Goal: Information Seeking & Learning: Learn about a topic

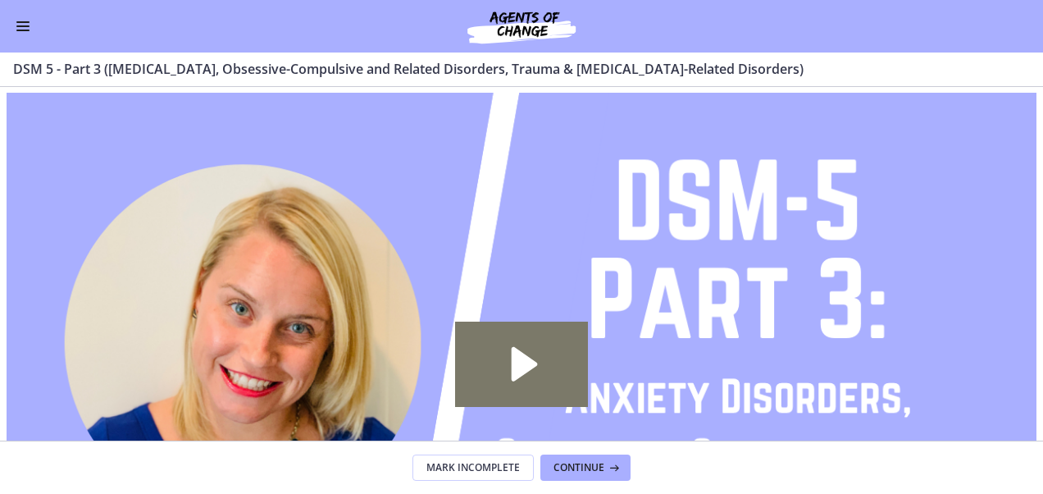
scroll to position [425, 0]
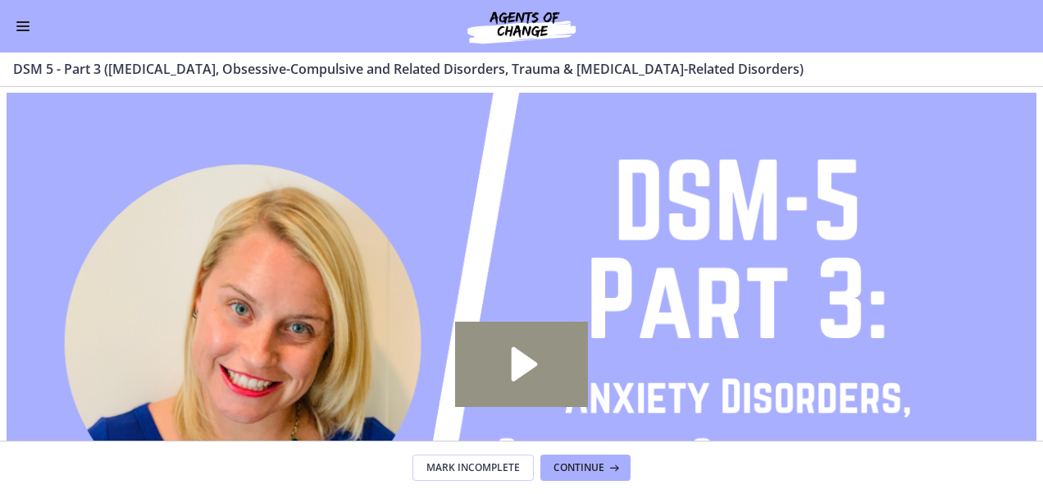
click at [500, 345] on icon "Play Video: cmsebl44lpnc72iv6u00.mp4" at bounding box center [522, 363] width 134 height 85
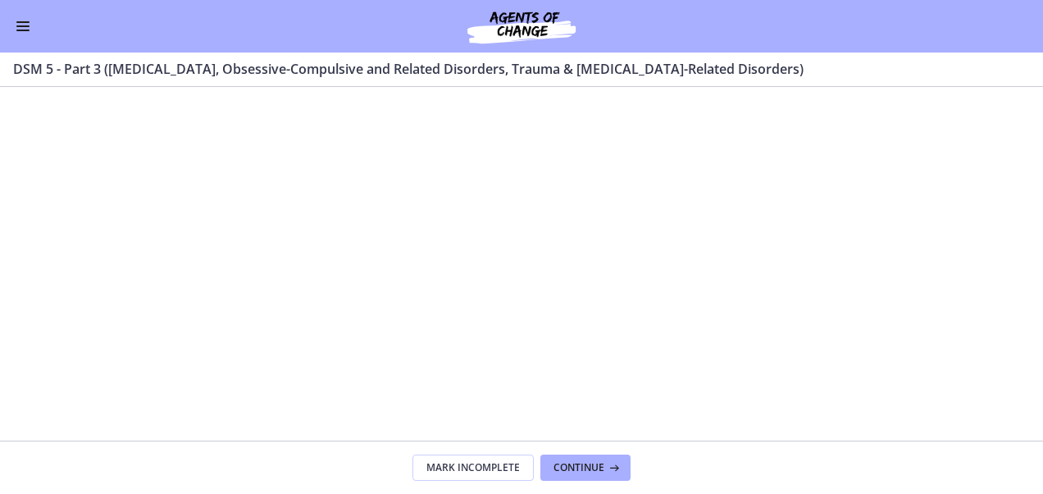
click at [485, 318] on div at bounding box center [522, 383] width 1031 height 580
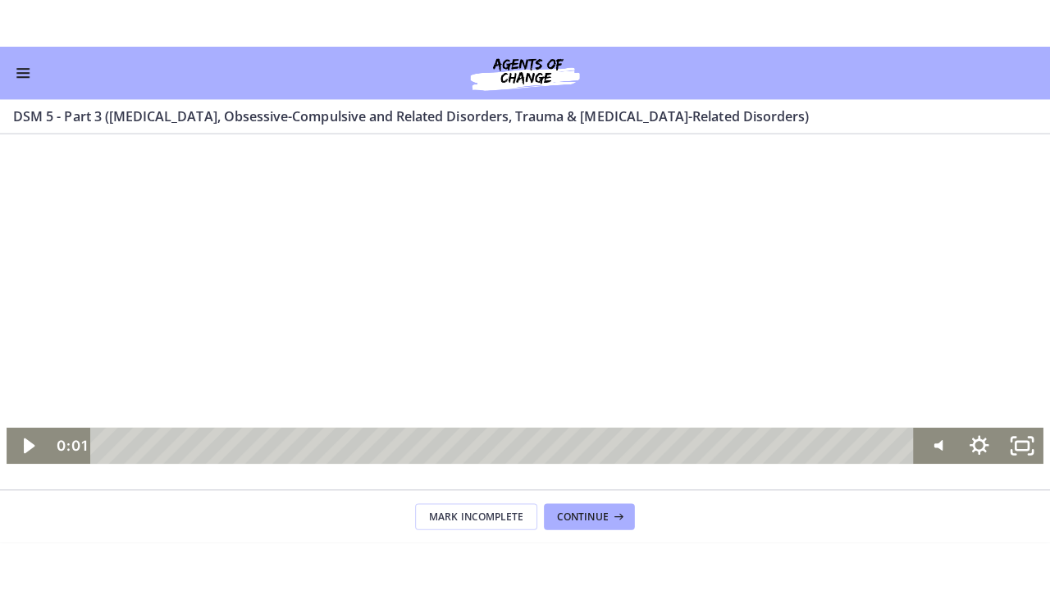
scroll to position [265, 0]
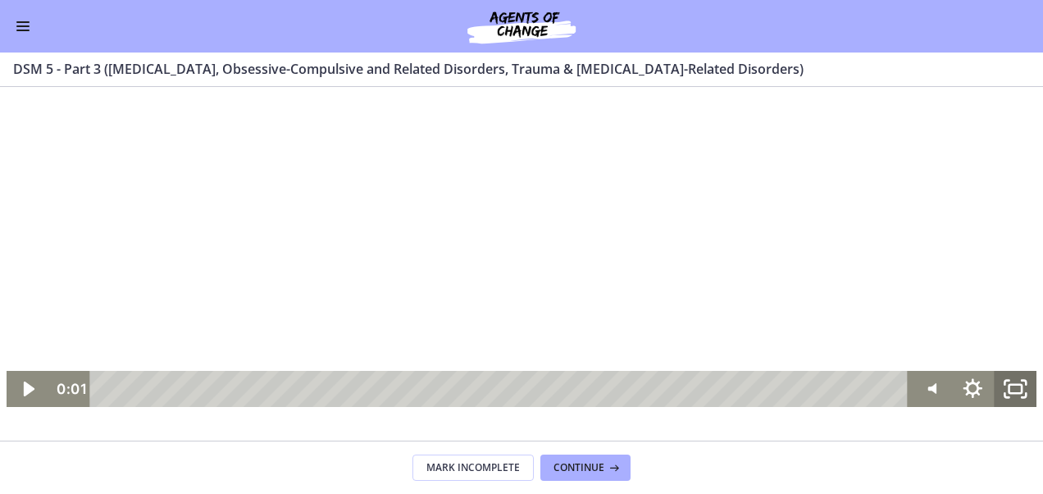
click at [1005, 396] on icon "Fullscreen" at bounding box center [1015, 389] width 43 height 36
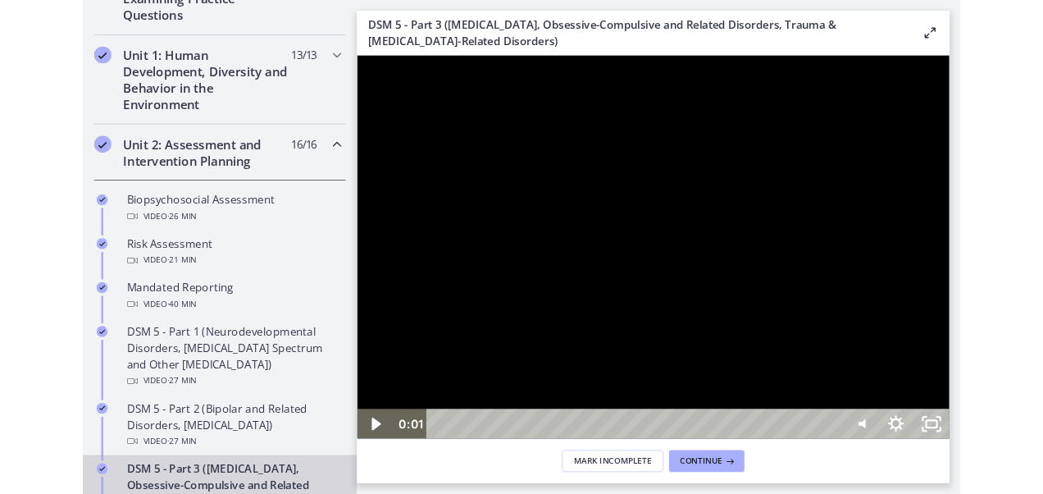
scroll to position [429, 0]
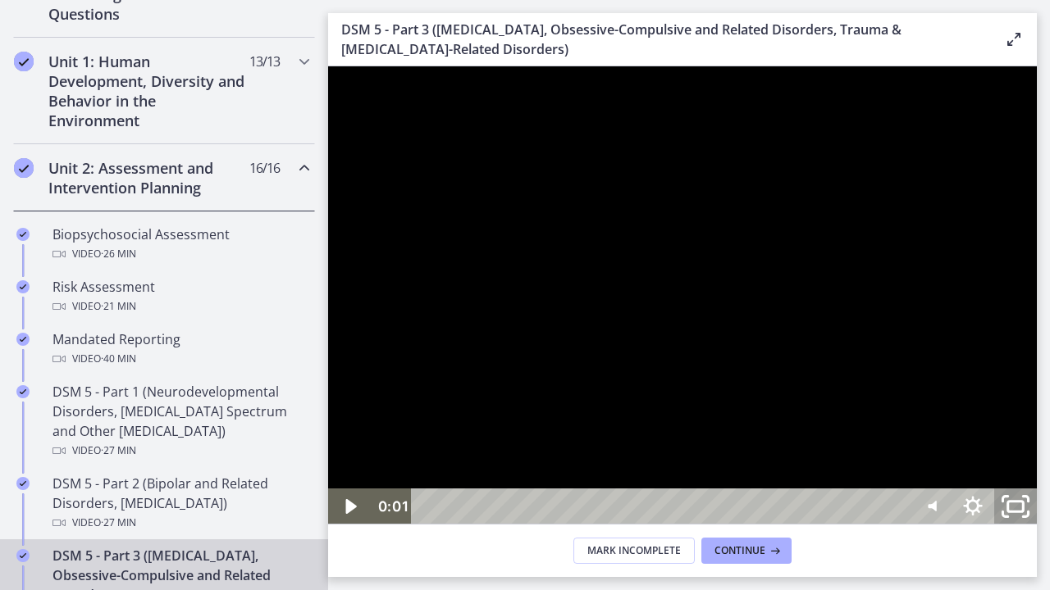
click at [1041, 493] on icon "Unfullscreen" at bounding box center [1015, 506] width 51 height 43
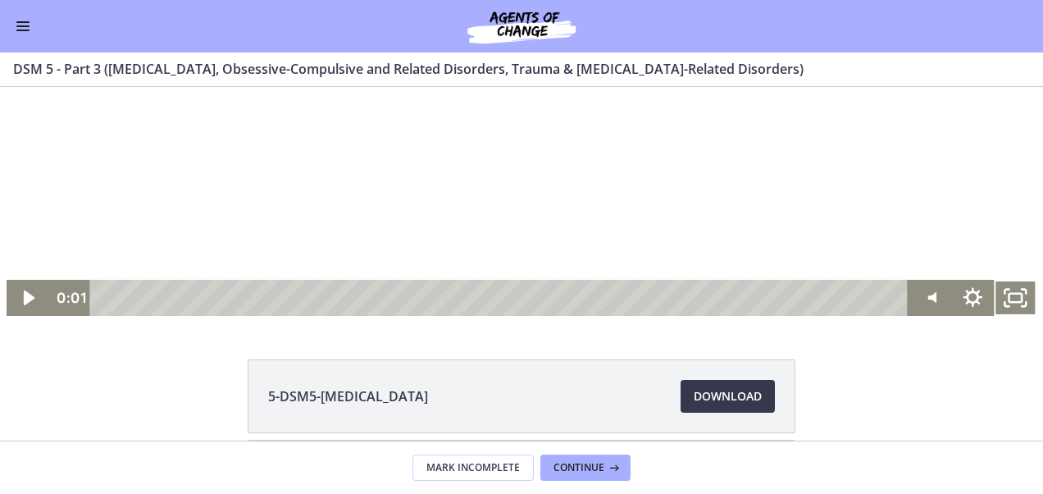
scroll to position [382, 0]
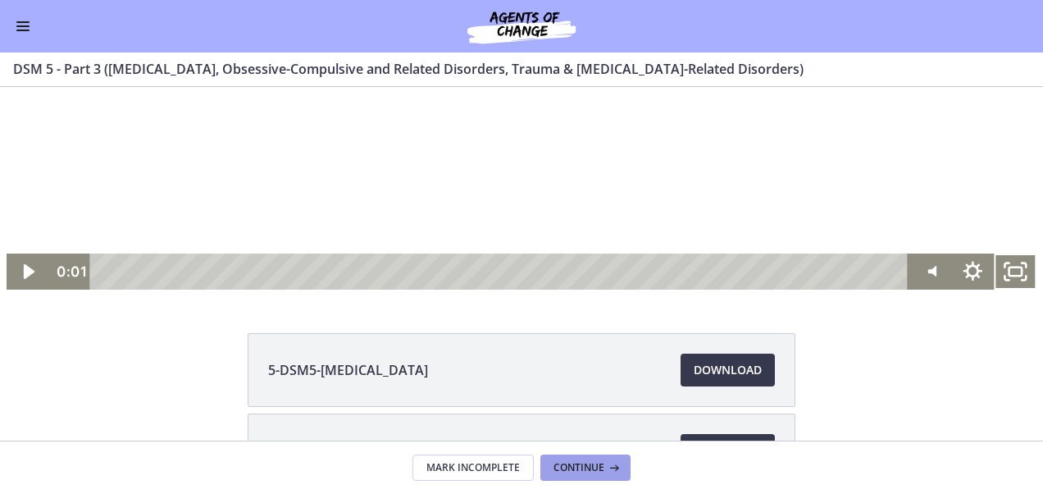
click at [599, 464] on span "Continue" at bounding box center [578, 467] width 51 height 13
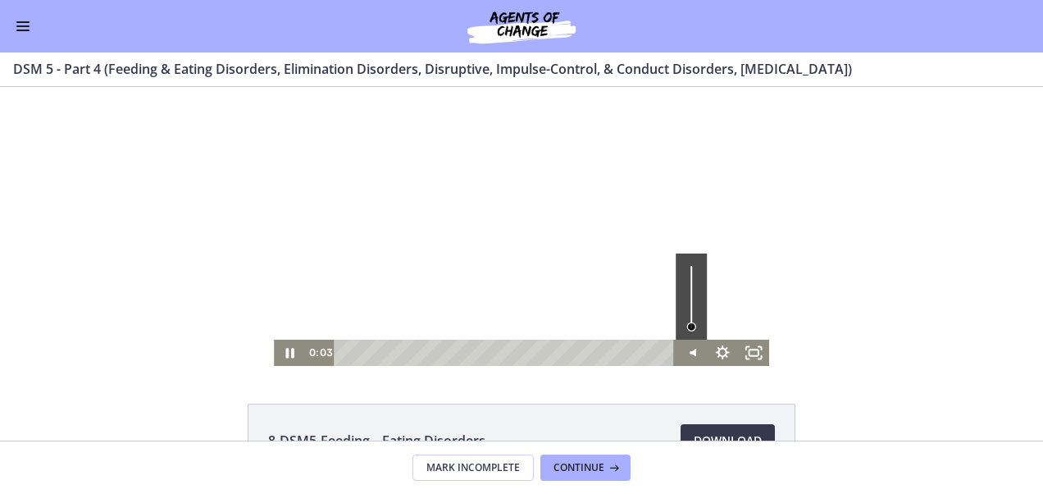
click at [684, 315] on div "Volume" at bounding box center [691, 296] width 31 height 86
drag, startPoint x: 685, startPoint y: 314, endPoint x: 694, endPoint y: 298, distance: 18.7
click at [694, 298] on div "Volume" at bounding box center [691, 298] width 20 height 20
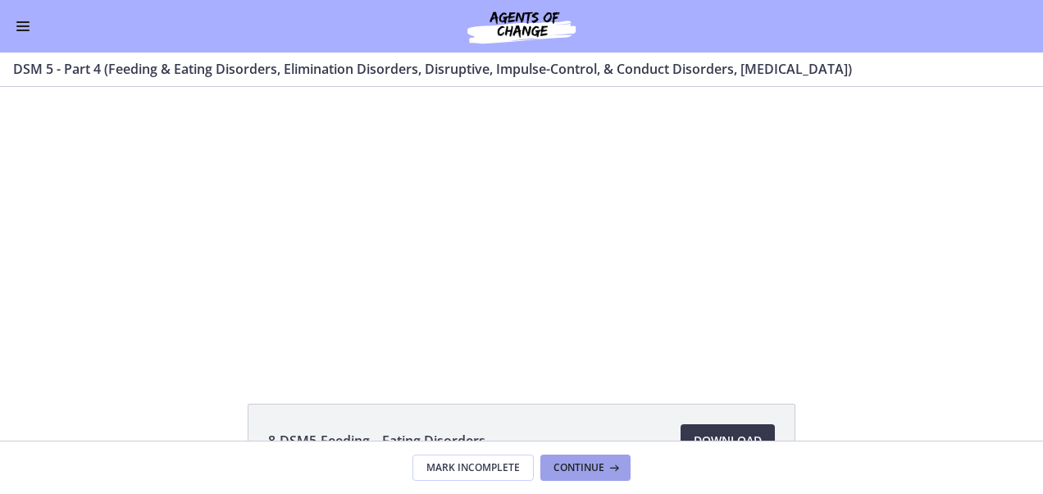
click at [590, 474] on button "Continue" at bounding box center [585, 467] width 90 height 26
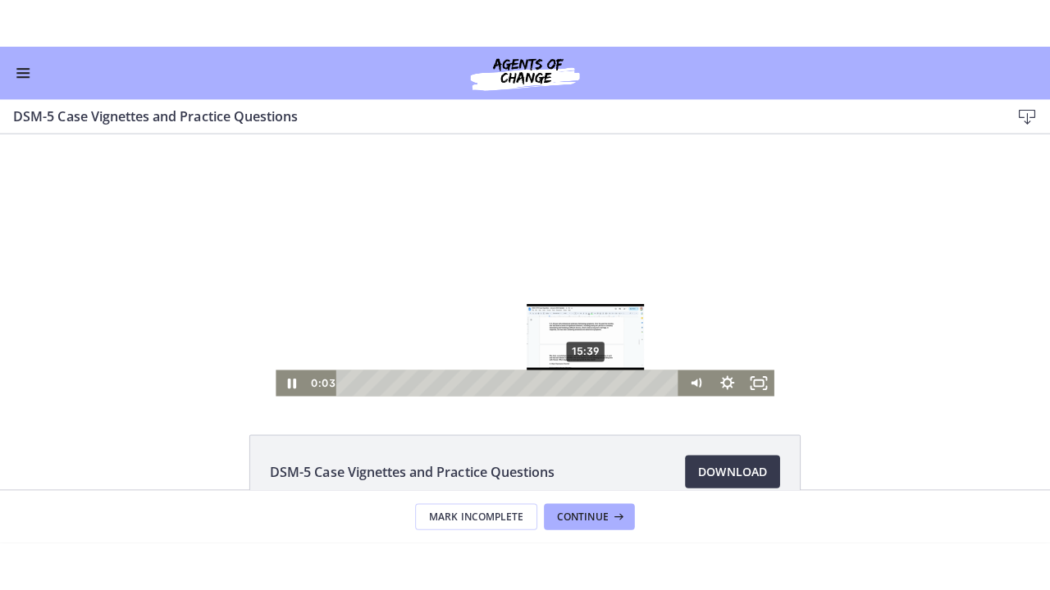
scroll to position [20, 0]
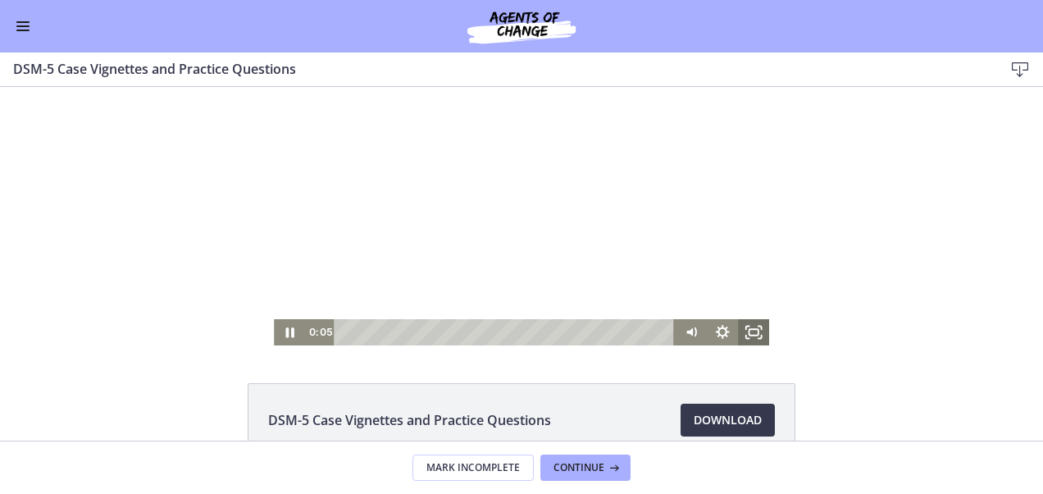
click at [743, 322] on icon "Fullscreen" at bounding box center [753, 332] width 31 height 26
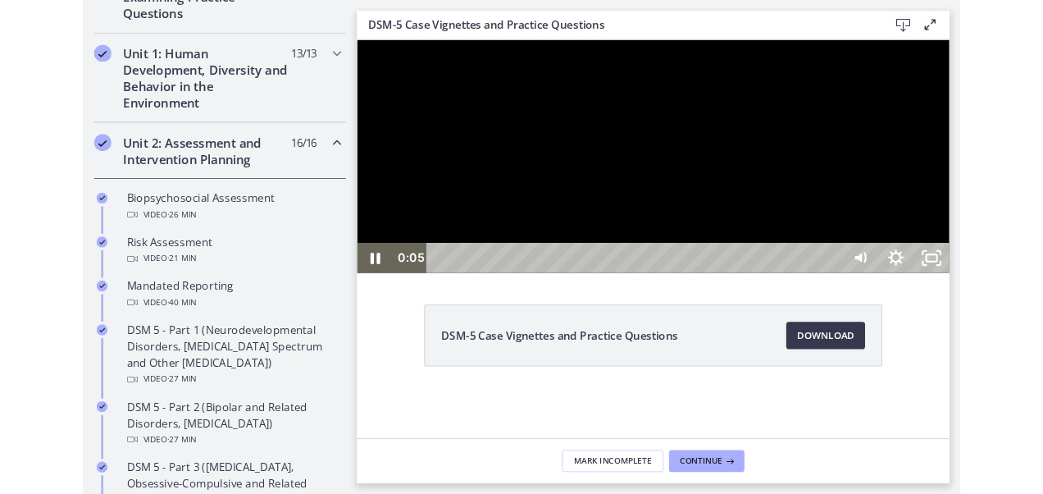
scroll to position [429, 0]
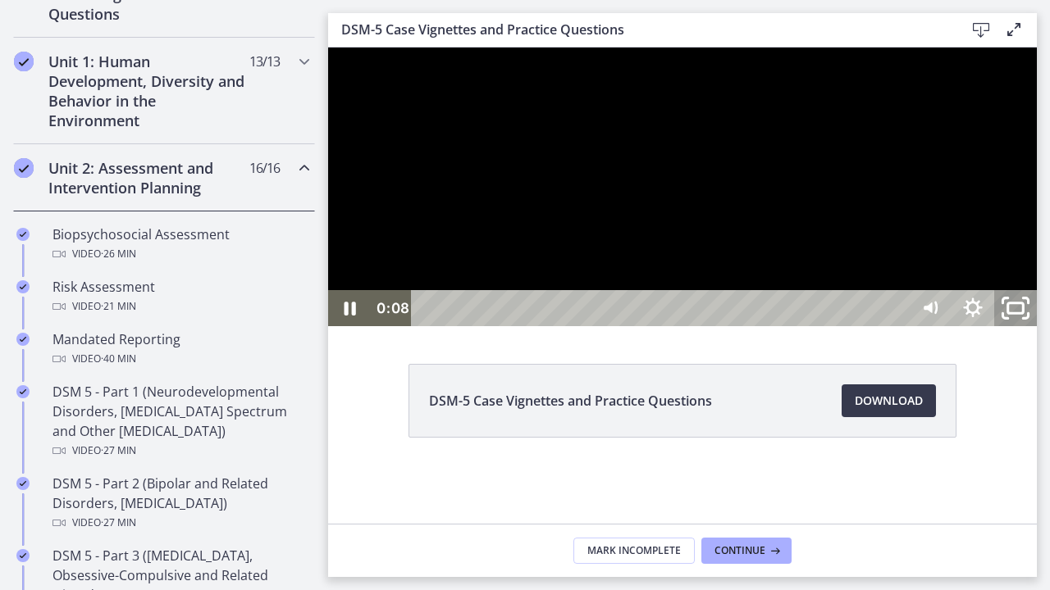
click at [1041, 330] on icon "Unfullscreen" at bounding box center [1015, 308] width 51 height 43
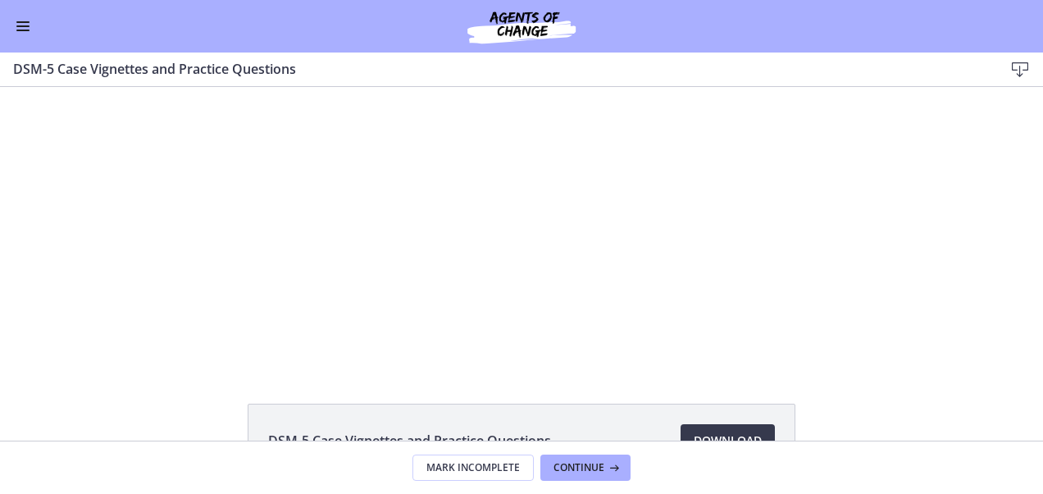
scroll to position [425, 0]
click at [718, 429] on link "Download Opens in a new window" at bounding box center [728, 440] width 94 height 33
